Goal: Navigation & Orientation: Find specific page/section

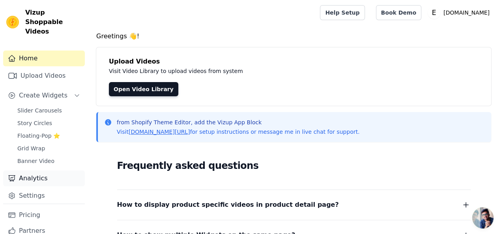
click at [35, 170] on link "Analytics" at bounding box center [44, 178] width 82 height 16
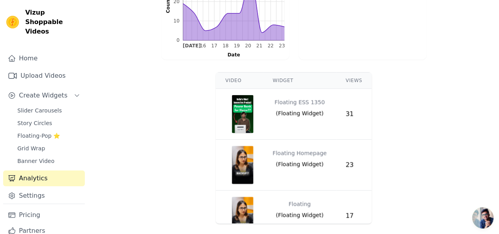
click at [401, 82] on div "Video Widget Views Floating ESS 1350 ( Floating Widget ) 31 Floating Homepage (…" at bounding box center [293, 148] width 410 height 158
click at [43, 132] on span "Floating-Pop ⭐" at bounding box center [38, 136] width 43 height 8
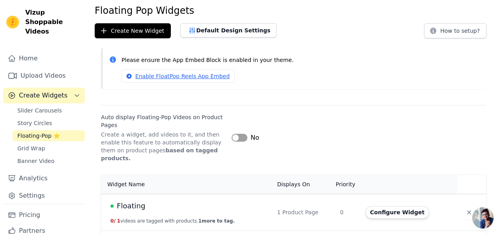
scroll to position [91, 0]
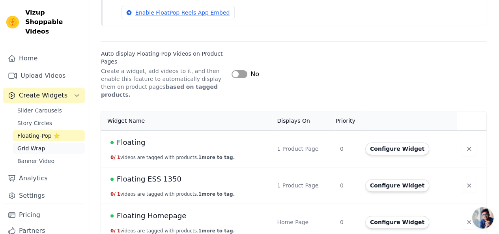
click at [45, 143] on link "Grid Wrap" at bounding box center [49, 148] width 72 height 11
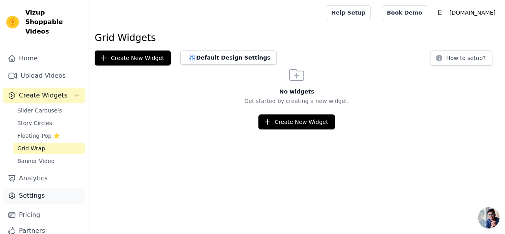
click at [53, 188] on link "Settings" at bounding box center [44, 196] width 82 height 16
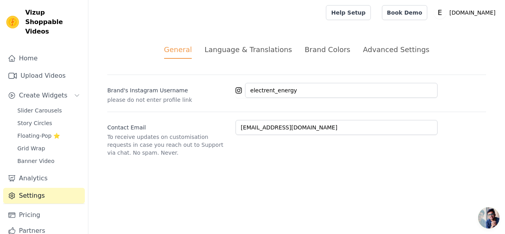
click at [322, 45] on div "Brand Colors" at bounding box center [327, 49] width 46 height 11
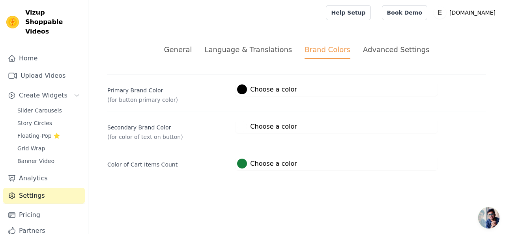
click at [378, 49] on div "Advanced Settings" at bounding box center [396, 49] width 66 height 11
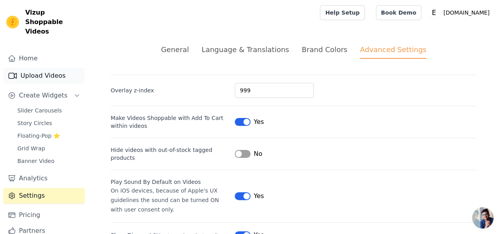
click at [53, 69] on link "Upload Videos" at bounding box center [44, 76] width 82 height 16
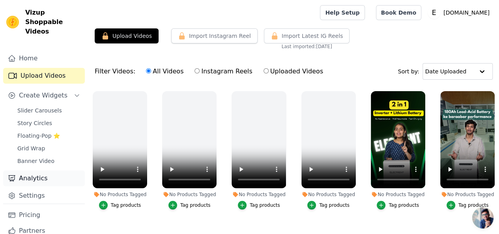
click at [39, 171] on link "Analytics" at bounding box center [44, 178] width 82 height 16
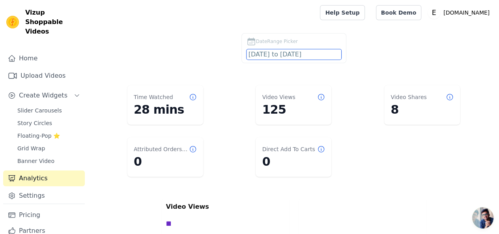
click at [263, 50] on input "[DATE] to [DATE]" at bounding box center [293, 54] width 95 height 10
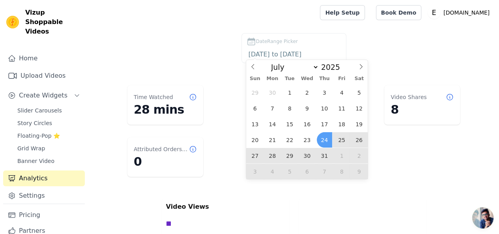
click at [206, 64] on div "DateRange Picker [DATE] to [DATE]" at bounding box center [293, 49] width 379 height 33
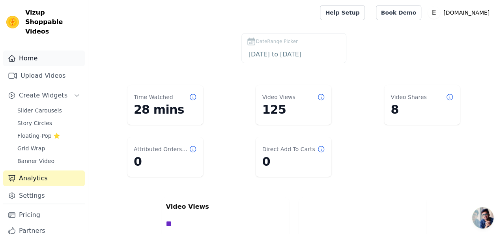
click at [60, 53] on link "Home" at bounding box center [44, 58] width 82 height 16
